Goal: Entertainment & Leisure: Consume media (video, audio)

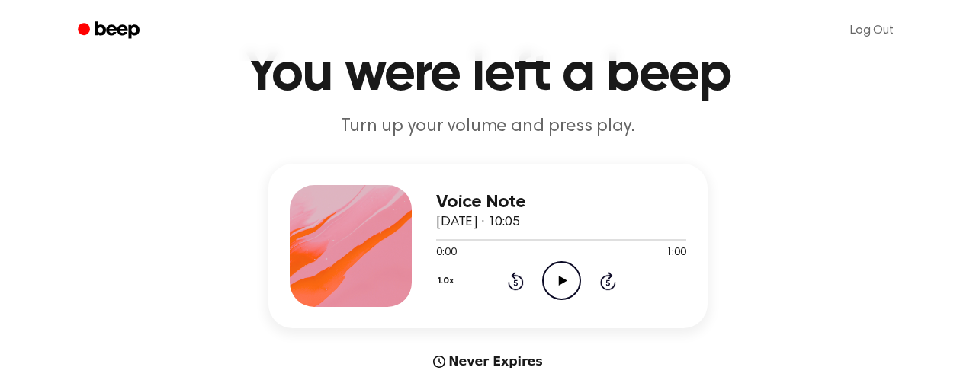
scroll to position [75, 0]
click at [640, 216] on div "Voice Note [DATE] · 10:05" at bounding box center [561, 211] width 250 height 41
click at [569, 288] on icon "Play Audio" at bounding box center [561, 280] width 39 height 39
drag, startPoint x: 447, startPoint y: 241, endPoint x: 428, endPoint y: 242, distance: 19.1
click at [428, 241] on div "Voice Note [DATE] · 10:05 0:04 1:00 Your browser does not support the [object O…" at bounding box center [487, 245] width 439 height 165
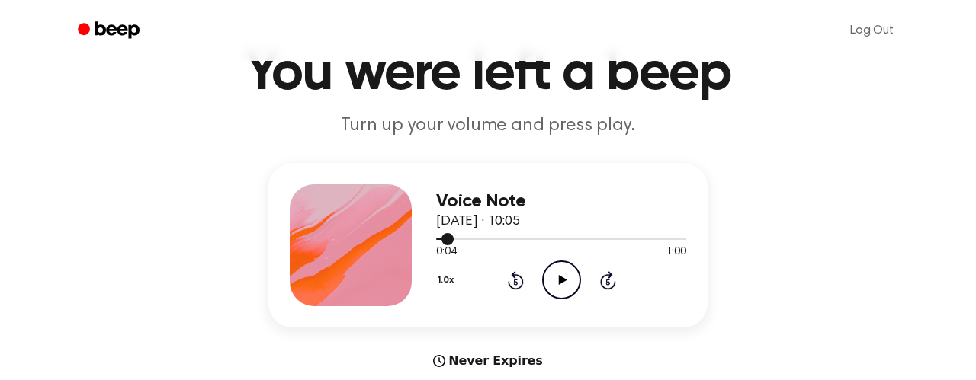
click at [456, 242] on div at bounding box center [561, 238] width 250 height 12
click at [447, 242] on span at bounding box center [450, 239] width 12 height 12
click at [447, 242] on div at bounding box center [561, 238] width 250 height 12
click at [564, 283] on icon "Play Audio" at bounding box center [561, 280] width 39 height 39
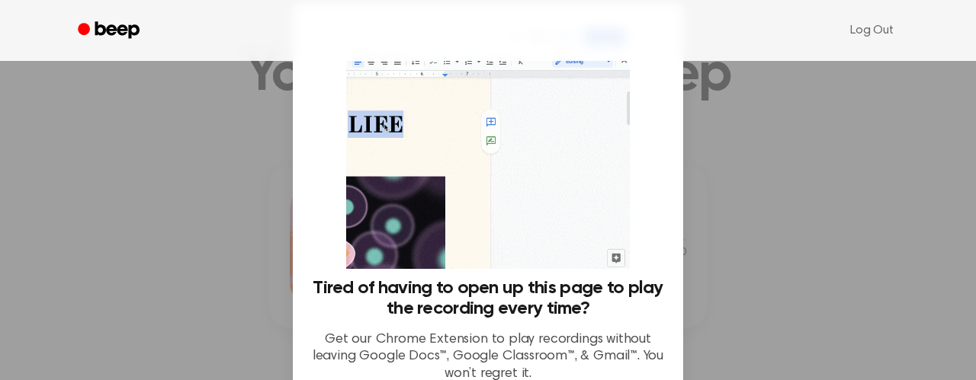
scroll to position [52, 0]
click at [750, 271] on div at bounding box center [488, 190] width 976 height 380
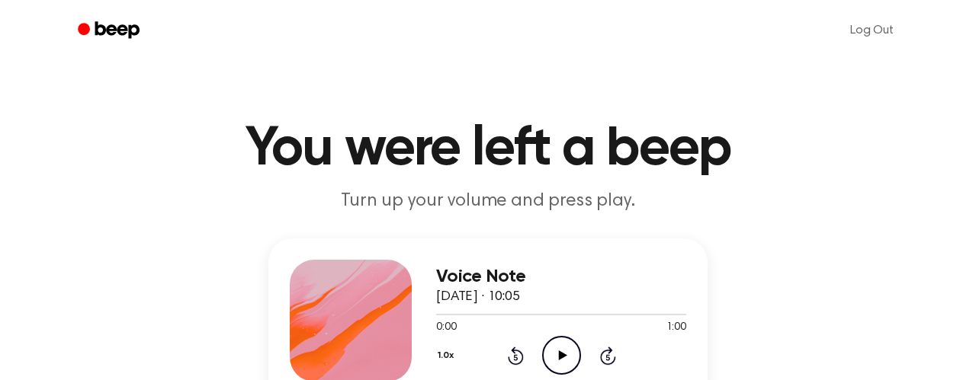
click at [559, 354] on icon at bounding box center [562, 356] width 8 height 10
